Goal: Task Accomplishment & Management: Complete application form

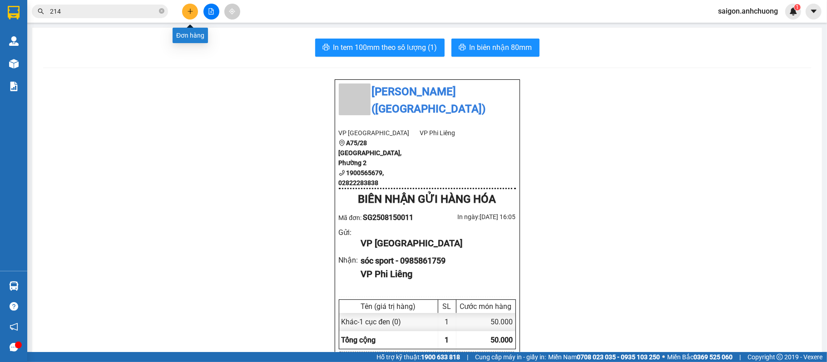
click at [195, 9] on button at bounding box center [190, 12] width 16 height 16
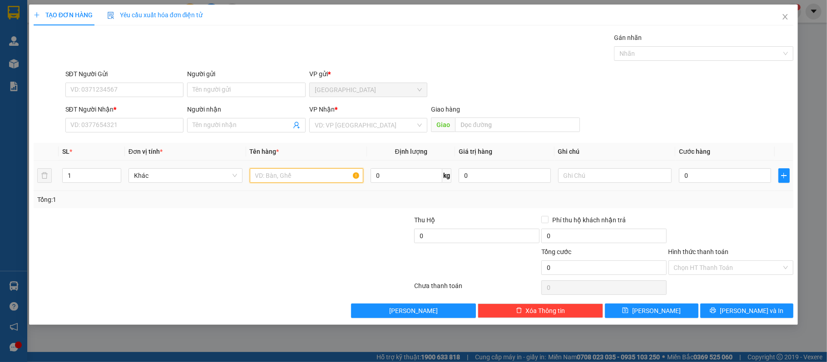
click at [275, 177] on input "text" at bounding box center [307, 175] width 114 height 15
type input "1 thùng xốp"
click at [727, 179] on input "0" at bounding box center [725, 175] width 92 height 15
type input "0"
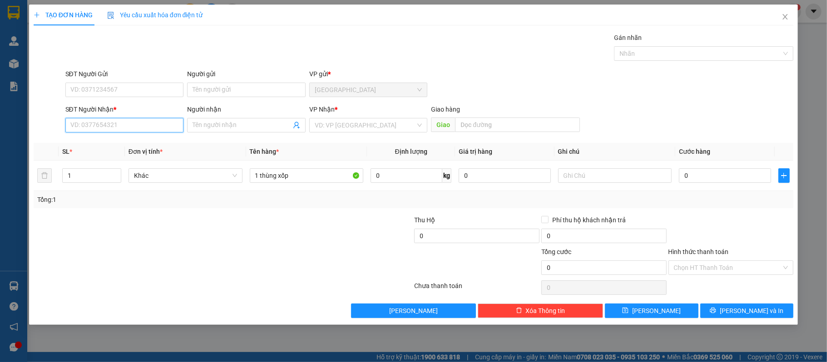
click at [133, 128] on input "SĐT Người Nhận *" at bounding box center [124, 125] width 119 height 15
type input "0978977738"
click at [136, 143] on div "0978977738 - [PERSON_NAME]" at bounding box center [125, 144] width 108 height 10
type input "[PERSON_NAME]"
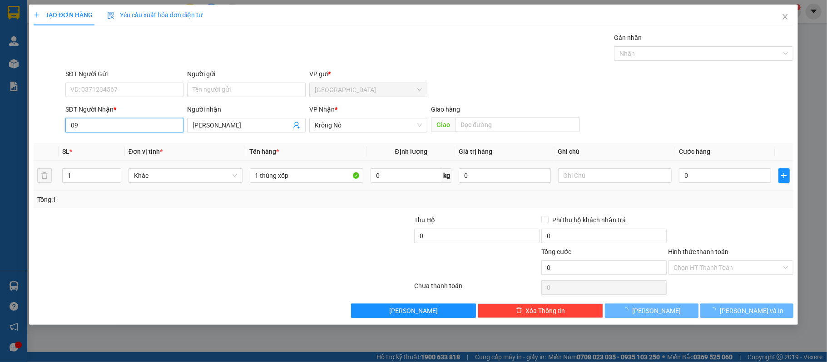
type input "0"
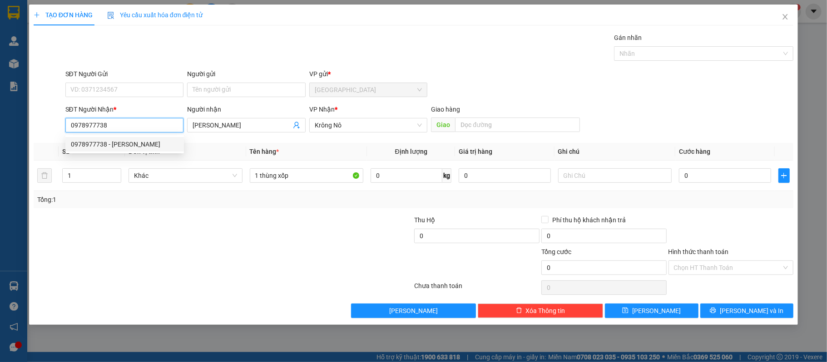
click at [153, 139] on div "0978977738 - [PERSON_NAME]" at bounding box center [125, 144] width 108 height 10
type input "0978977738"
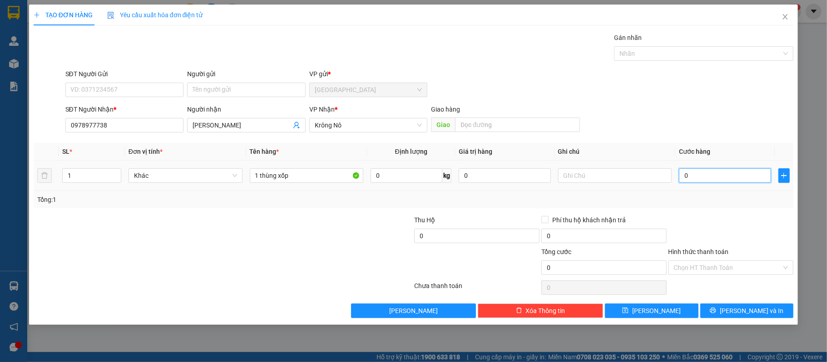
click at [746, 178] on input "0" at bounding box center [725, 175] width 92 height 15
type input "70"
type input "700"
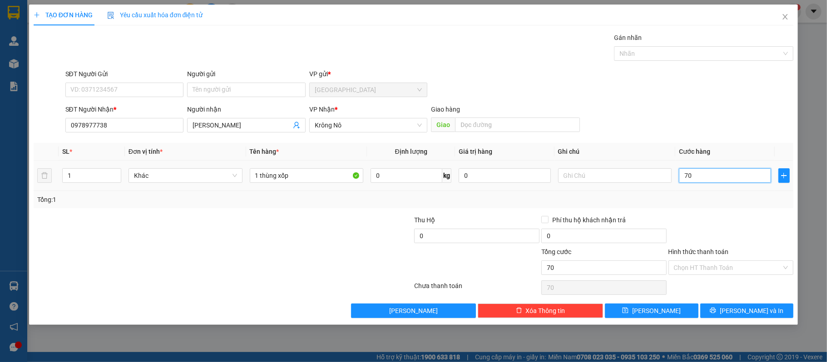
type input "700"
type input "7.000"
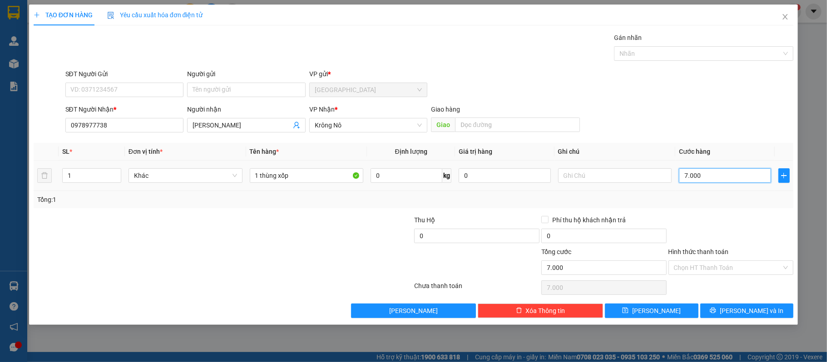
type input "70.000"
click at [723, 314] on button "[PERSON_NAME] và In" at bounding box center [747, 311] width 94 height 15
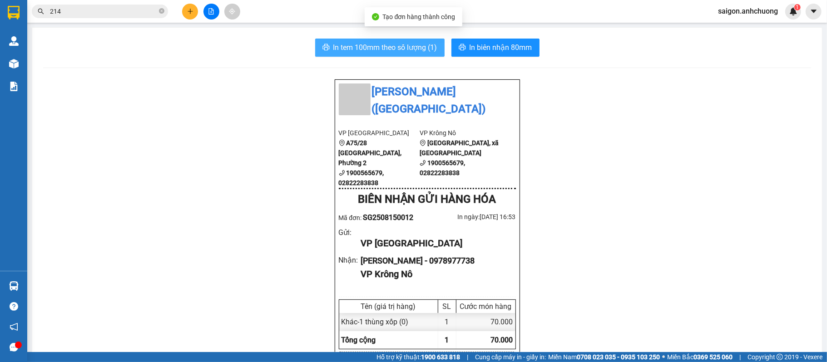
click at [400, 43] on span "In tem 100mm theo số lượng (1)" at bounding box center [385, 47] width 104 height 11
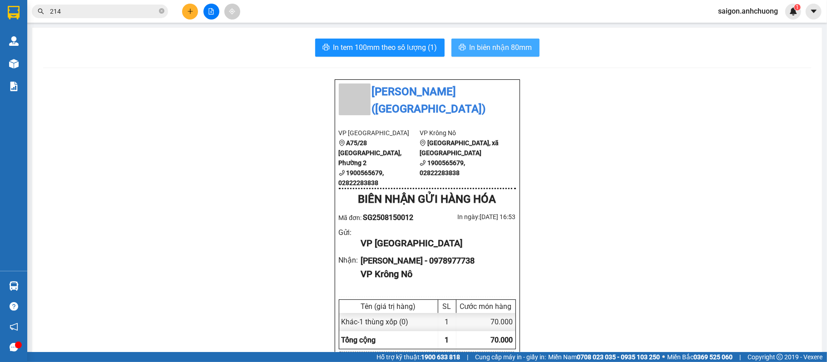
click at [513, 48] on span "In biên nhận 80mm" at bounding box center [500, 47] width 63 height 11
